Goal: Task Accomplishment & Management: Manage account settings

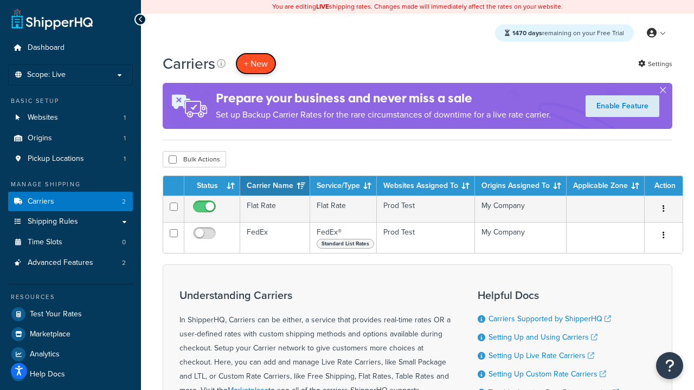
click at [256, 63] on button "+ New" at bounding box center [255, 64] width 41 height 22
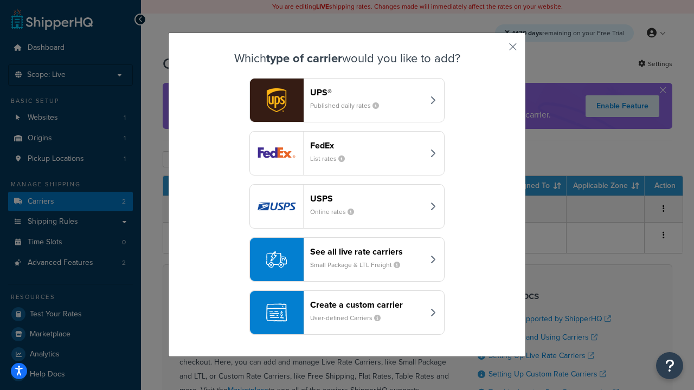
click at [347, 153] on div "FedEx List rates" at bounding box center [366, 153] width 113 height 26
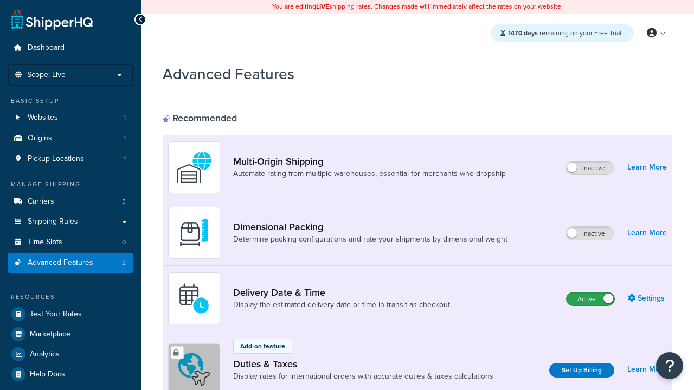
click at [590, 299] on label "Active" at bounding box center [590, 299] width 48 height 13
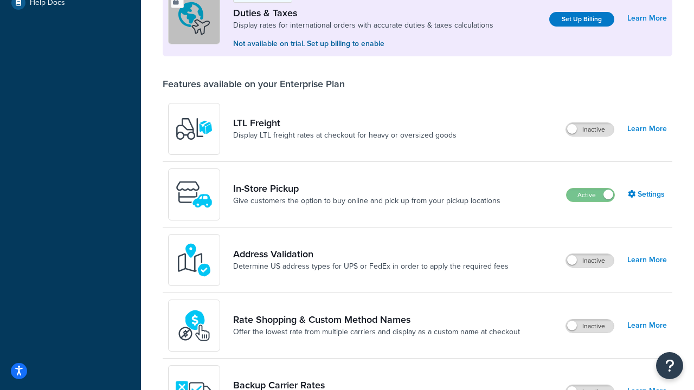
scroll to position [331, 0]
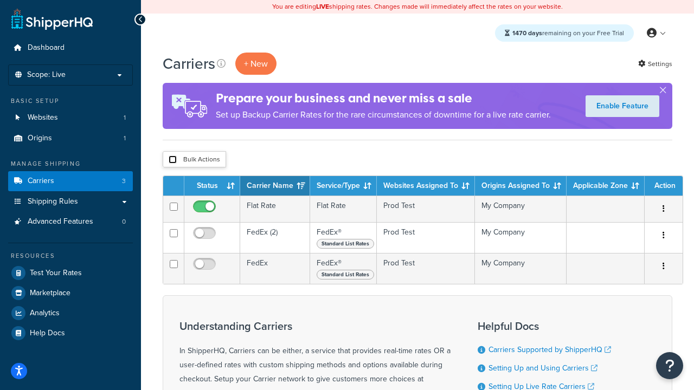
click at [172, 160] on input "checkbox" at bounding box center [173, 160] width 8 height 8
checkbox input "true"
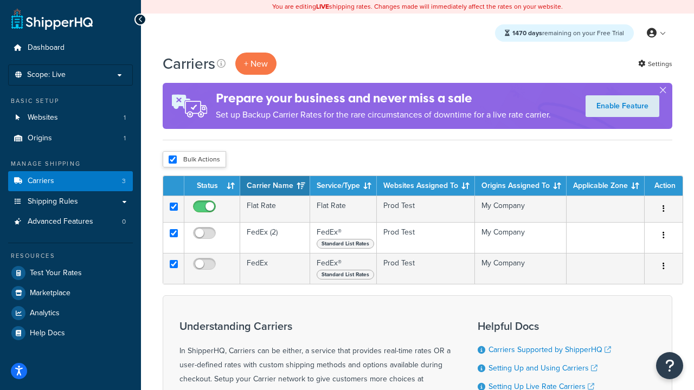
click at [0, 0] on button "Delete" at bounding box center [0, 0] width 0 height 0
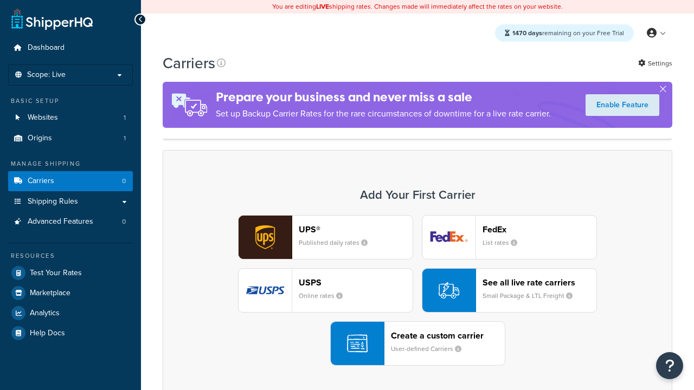
scroll to position [215, 0]
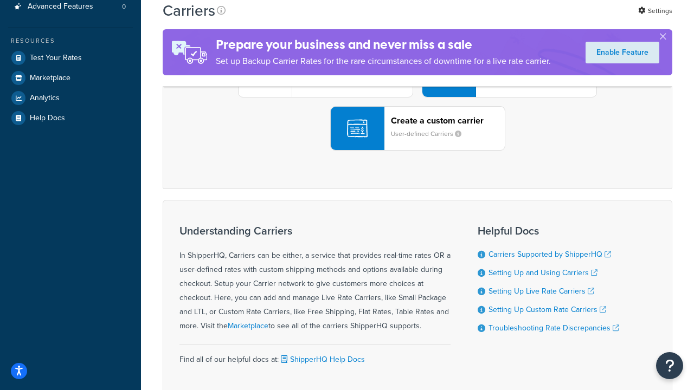
click at [417, 151] on div "UPS® Published daily rates FedEx List rates USPS Online rates See all live rate…" at bounding box center [417, 75] width 487 height 151
click at [539, 20] on header "FedEx" at bounding box center [539, 14] width 114 height 10
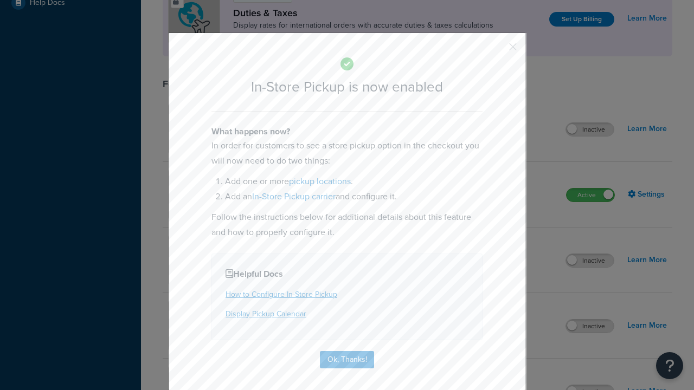
click at [497, 49] on button "button" at bounding box center [496, 50] width 3 height 3
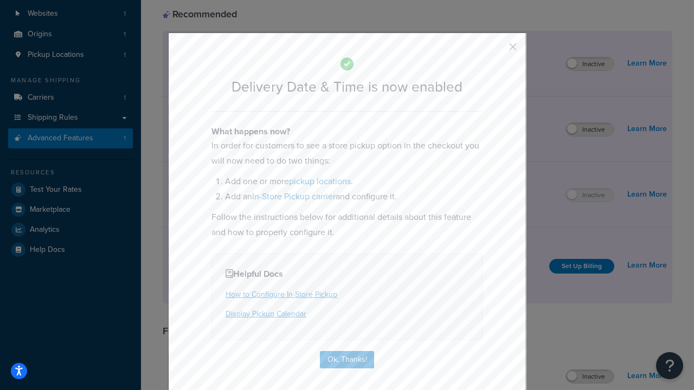
click at [497, 50] on button "button" at bounding box center [496, 50] width 3 height 3
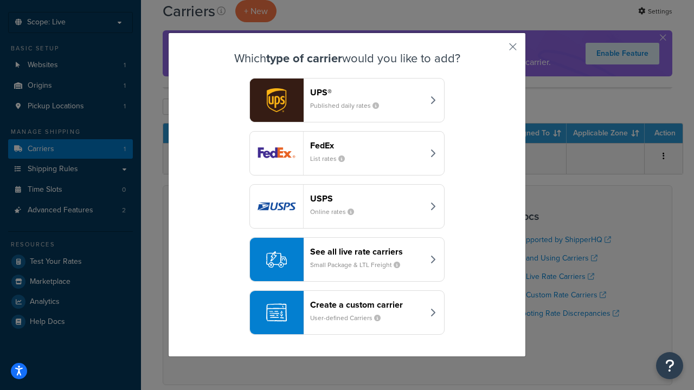
click at [347, 313] on div "Create a custom carrier User-defined Carriers" at bounding box center [366, 313] width 113 height 26
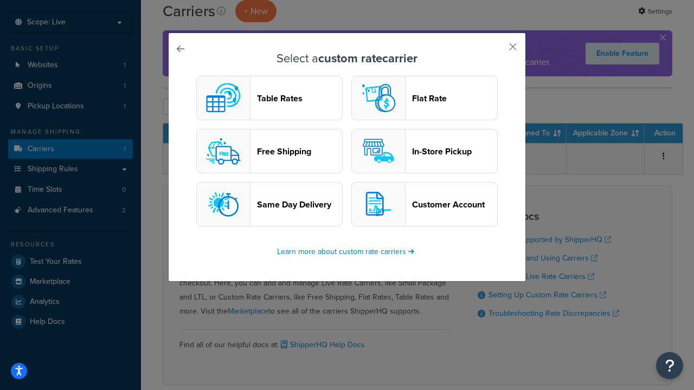
click at [424, 151] on header "In-Store Pickup" at bounding box center [454, 151] width 85 height 10
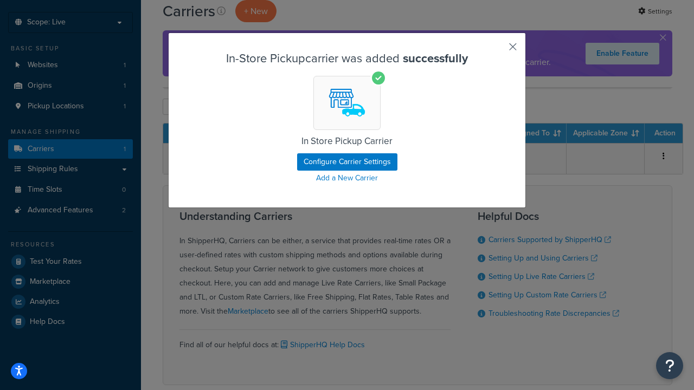
click at [497, 50] on button "button" at bounding box center [496, 50] width 3 height 3
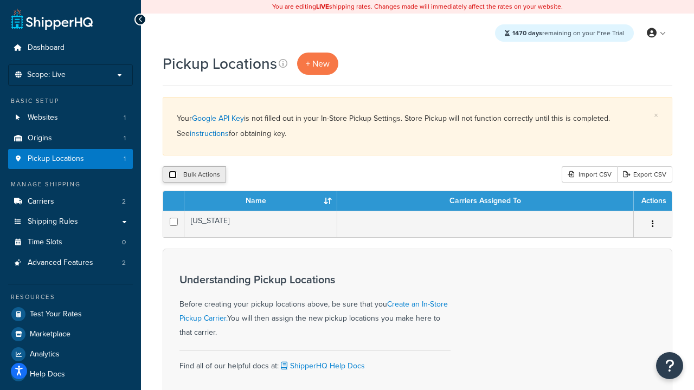
click at [172, 175] on input "checkbox" at bounding box center [173, 175] width 8 height 8
checkbox input "true"
click at [292, 175] on button "Delete" at bounding box center [288, 174] width 37 height 16
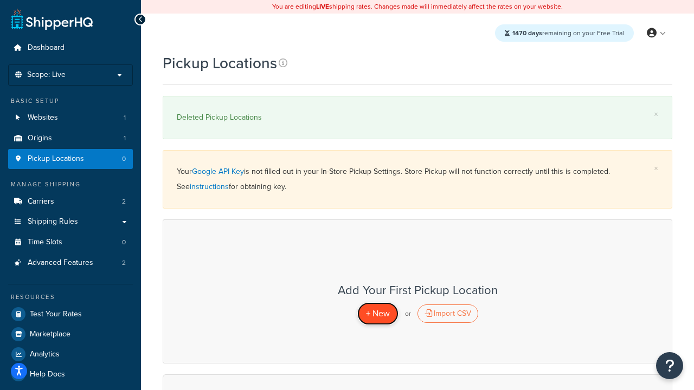
click at [377, 313] on span "+ New" at bounding box center [378, 313] width 24 height 12
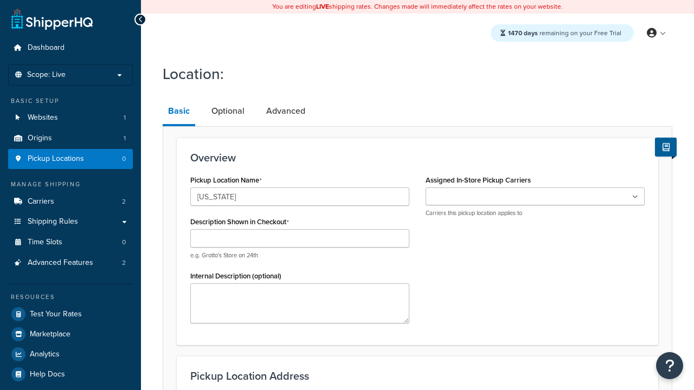
type input "[US_STATE]"
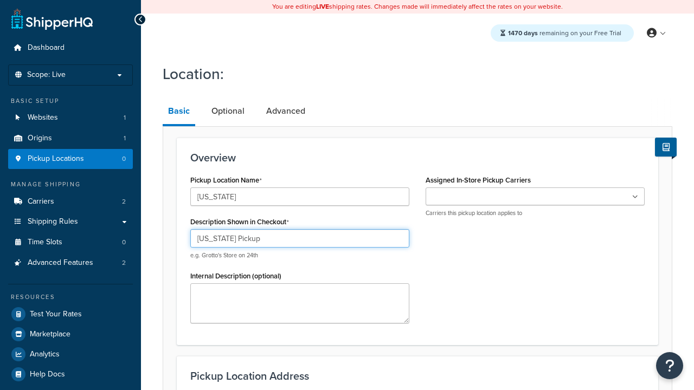
type input "California Pickup"
click at [535, 197] on ul at bounding box center [535, 197] width 219 height 18
type input "3385 Michelson Drive"
type input "Suite B"
type input "Irvine"
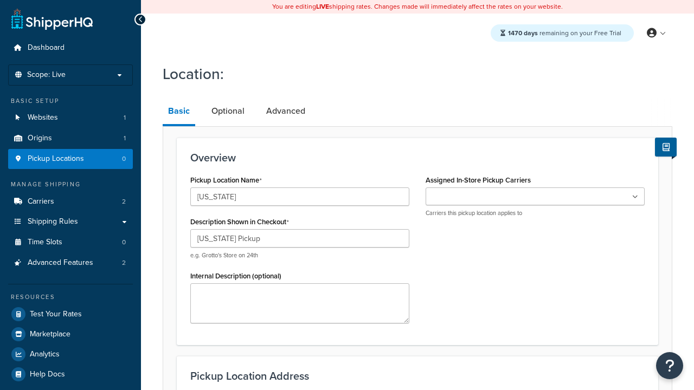
select select "5"
type input "Irvine"
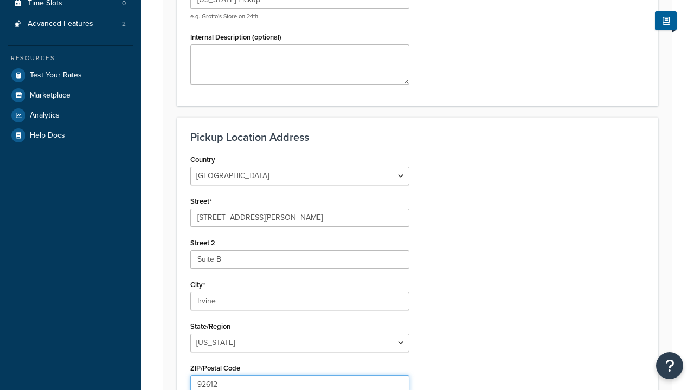
type input "92612"
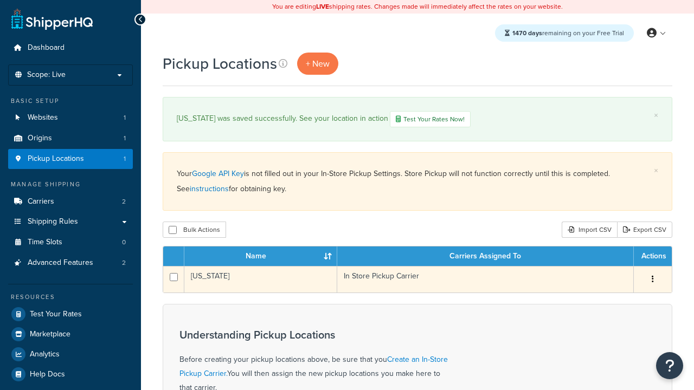
click at [261, 280] on td "[US_STATE]" at bounding box center [260, 279] width 153 height 27
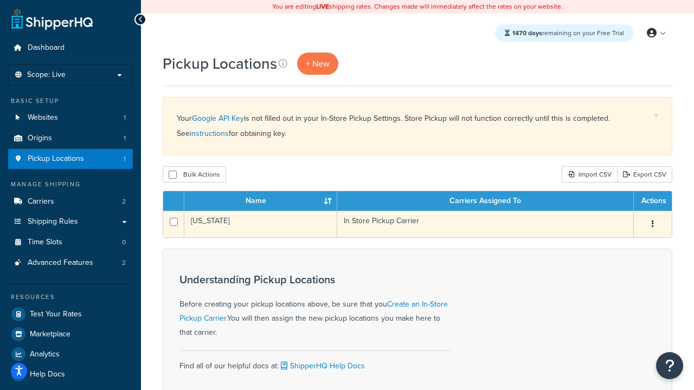
click at [652, 225] on icon "button" at bounding box center [653, 224] width 2 height 8
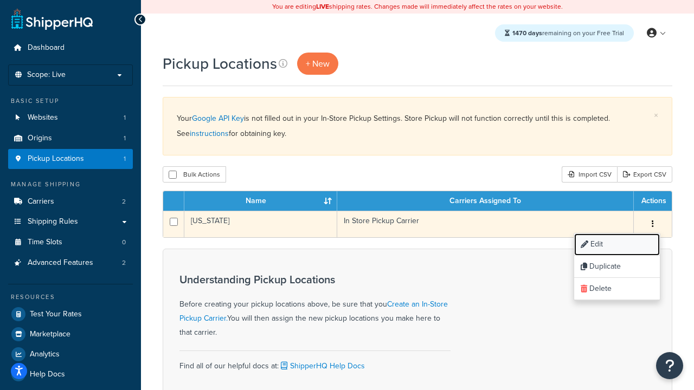
click at [616, 245] on link "Edit" at bounding box center [617, 245] width 86 height 22
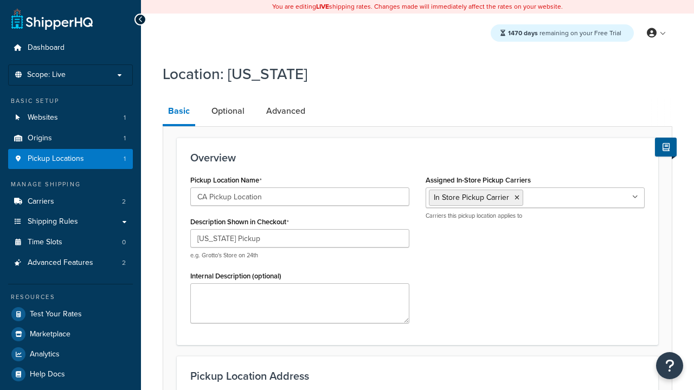
select select "5"
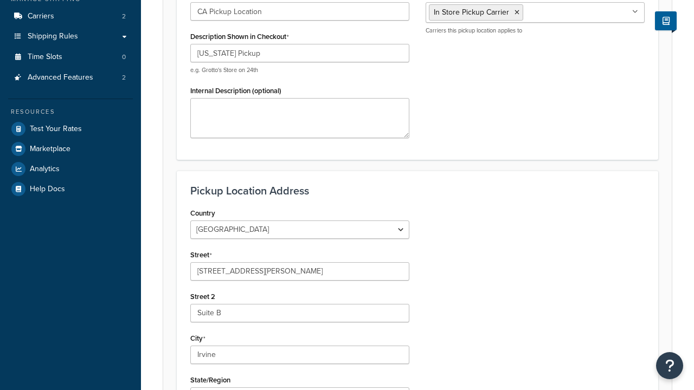
type input "CA Pickup Location"
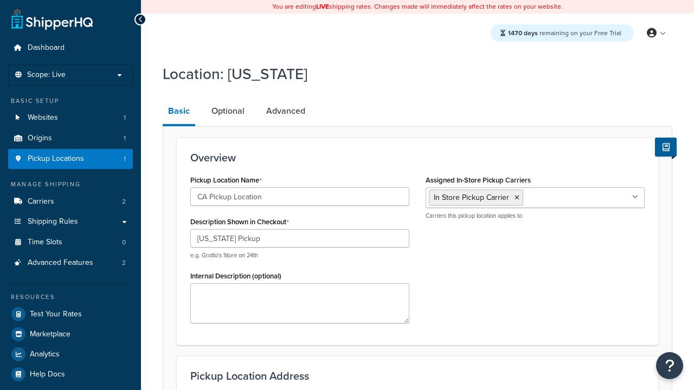
scroll to position [0, 0]
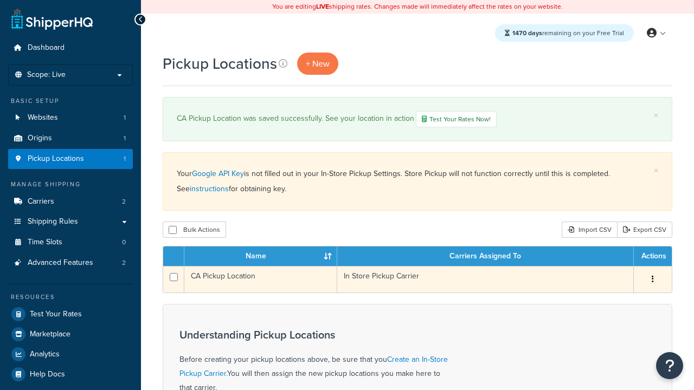
click at [652, 281] on icon "button" at bounding box center [653, 279] width 2 height 8
click at [0, 0] on link "Edit" at bounding box center [0, 0] width 0 height 0
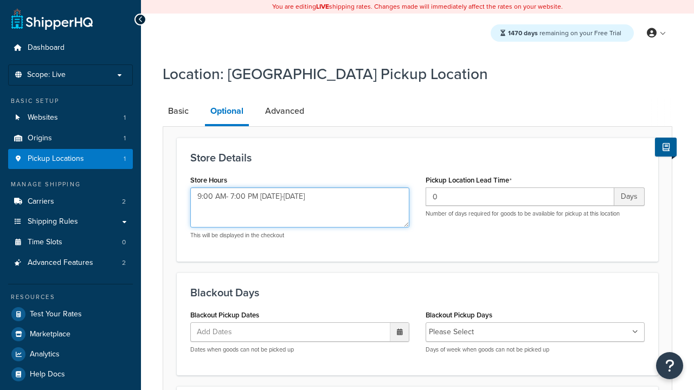
type textarea "9:00 AM- 7:00 PM [DATE]-[DATE]"
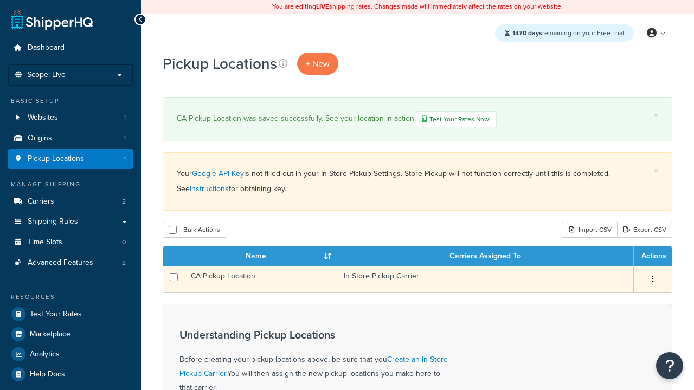
click at [652, 281] on icon "button" at bounding box center [653, 279] width 2 height 8
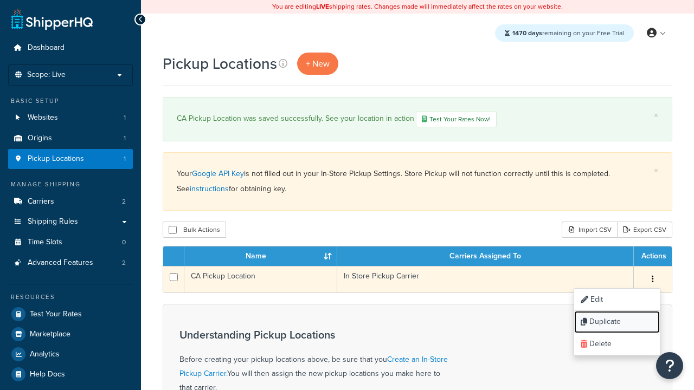
click at [616, 323] on link "Duplicate" at bounding box center [617, 322] width 86 height 22
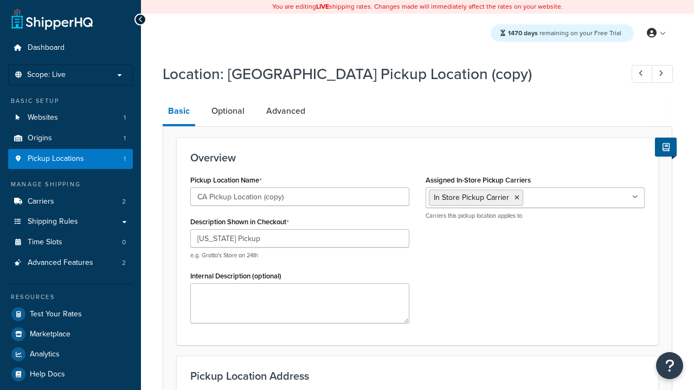
select select "5"
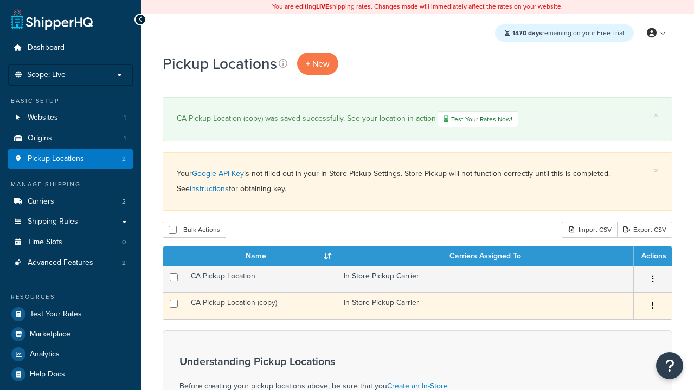
click at [652, 307] on icon "button" at bounding box center [653, 306] width 2 height 8
click at [0, 0] on link "Delete" at bounding box center [0, 0] width 0 height 0
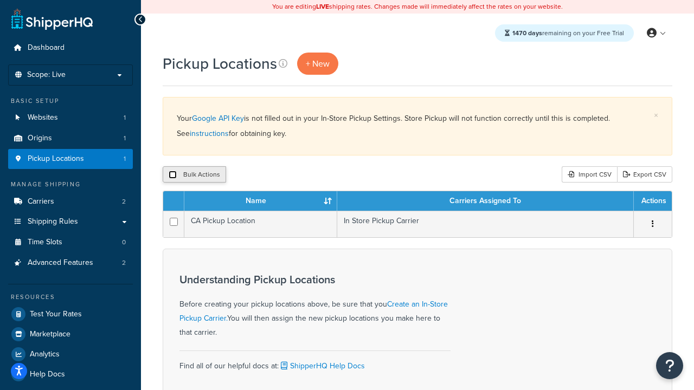
click at [172, 175] on input "checkbox" at bounding box center [173, 175] width 8 height 8
checkbox input "true"
click at [292, 175] on button "Delete" at bounding box center [288, 174] width 37 height 16
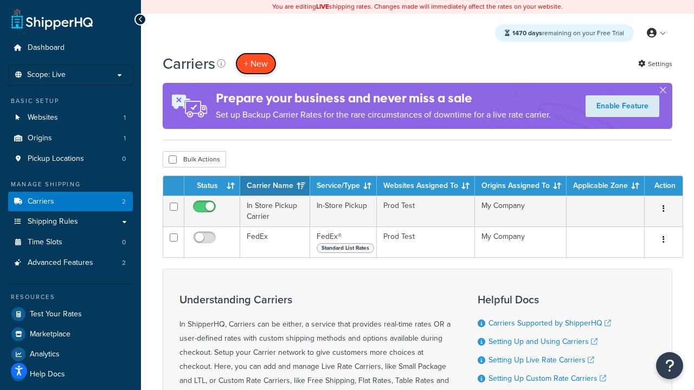
click at [256, 63] on button "+ New" at bounding box center [255, 64] width 41 height 22
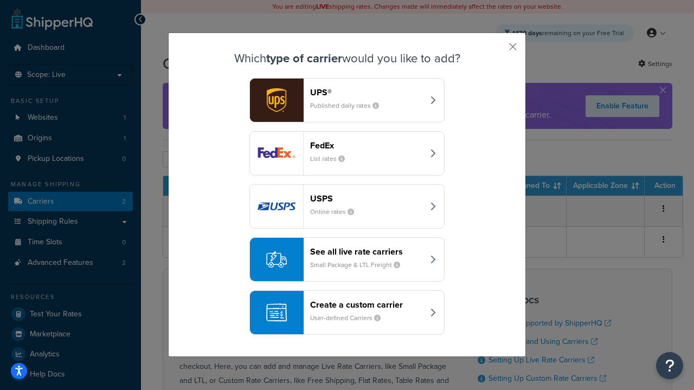
click at [347, 313] on div "Create a custom carrier User-defined Carriers" at bounding box center [366, 313] width 113 height 26
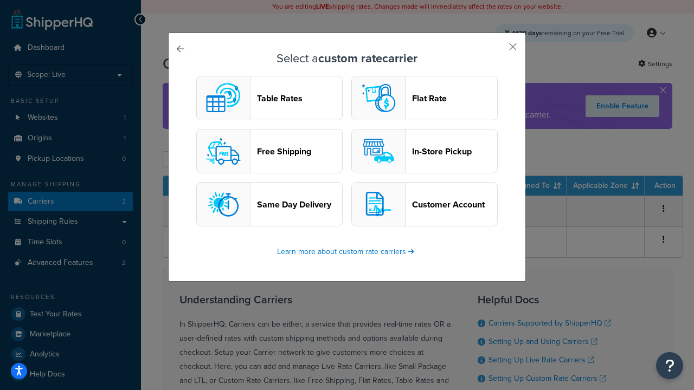
click at [424, 98] on header "Flat Rate" at bounding box center [454, 98] width 85 height 10
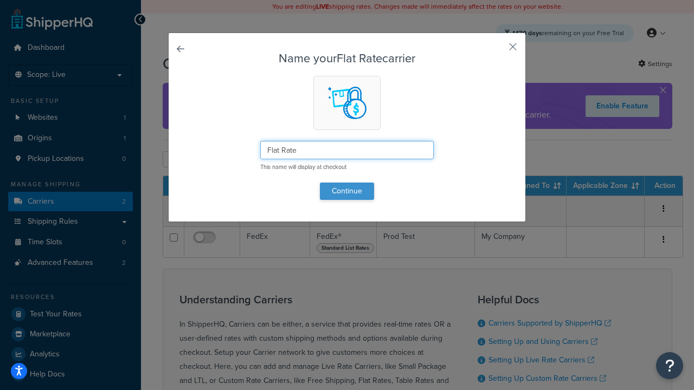
type input "Flat Rate"
click at [347, 191] on button "Continue" at bounding box center [347, 191] width 54 height 17
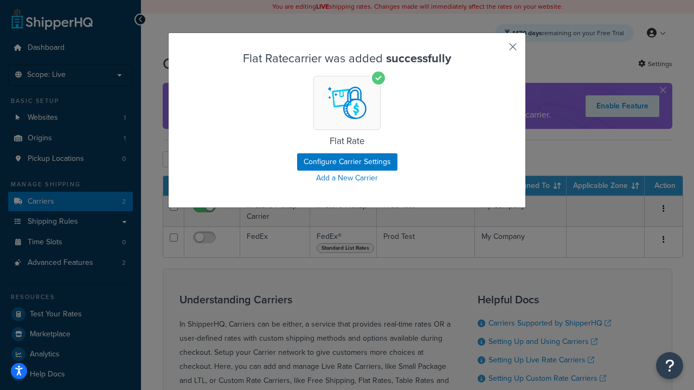
click at [497, 50] on button "button" at bounding box center [496, 50] width 3 height 3
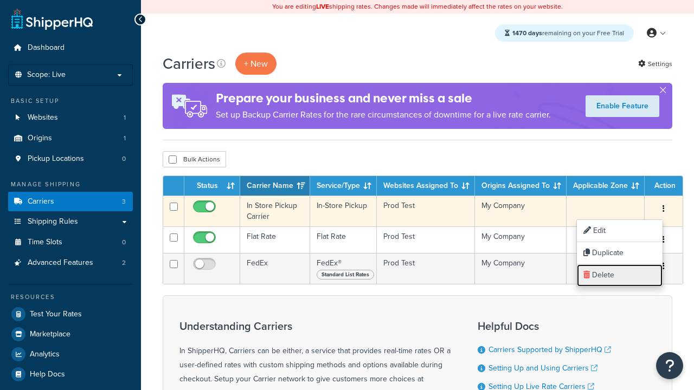
click at [620, 275] on link "Delete" at bounding box center [620, 276] width 86 height 22
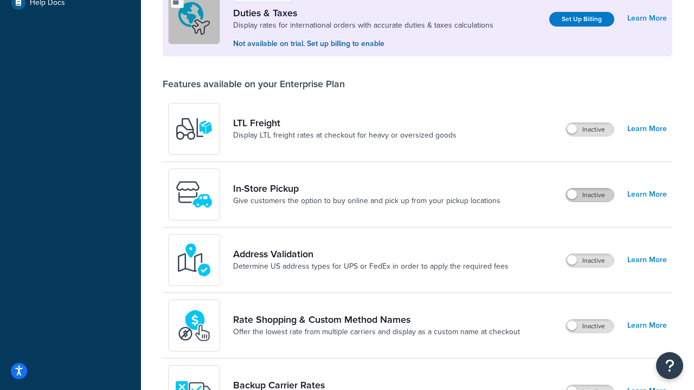
scroll to position [331, 0]
